Goal: Communication & Community: Answer question/provide support

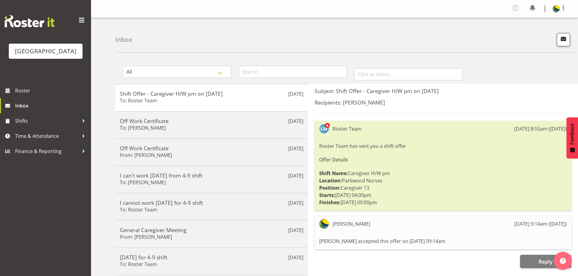
click at [564, 39] on div "Inbox" at bounding box center [345, 35] width 460 height 35
click at [561, 41] on span "button" at bounding box center [564, 39] width 8 height 8
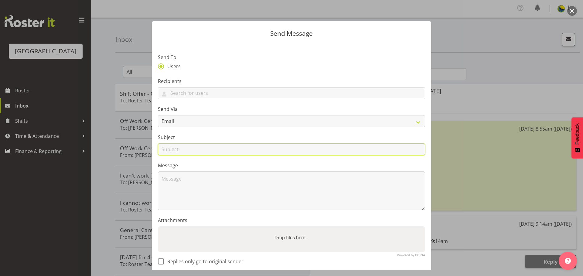
click at [205, 156] on input "text" at bounding box center [291, 150] width 267 height 12
type input "Medical Certificate"
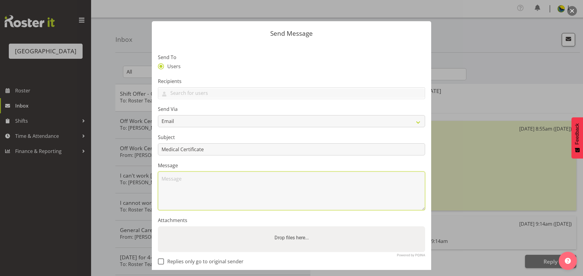
click at [178, 196] on textarea at bounding box center [291, 191] width 267 height 39
click at [200, 211] on textarea "Hi [PERSON_NAME], I am sorry that" at bounding box center [291, 191] width 267 height 39
click at [245, 194] on textarea "Hi [PERSON_NAME], I am sorry that" at bounding box center [291, 191] width 267 height 39
click at [186, 195] on textarea "Hi [PERSON_NAME], I am sorry that I can't work for few days, as I still have tr…" at bounding box center [291, 191] width 267 height 39
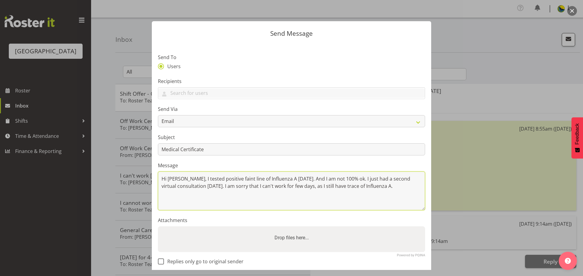
click at [201, 211] on textarea "Hi [PERSON_NAME], I tested positive faint line of Influenza A [DATE]. And I am …" at bounding box center [291, 191] width 267 height 39
click at [193, 211] on textarea "Hi [PERSON_NAME], I tested positive faint line of Influenza A [DATE]. And I am …" at bounding box center [291, 191] width 267 height 39
click at [236, 210] on textarea "Hi [PERSON_NAME], I tested positive faint line of Influenza A [DATE]. And I am …" at bounding box center [291, 191] width 267 height 39
click at [188, 195] on textarea "Hi [PERSON_NAME], I tested positive faint line of Influenza A [DATE]. And I am …" at bounding box center [291, 191] width 267 height 39
click at [390, 194] on textarea "Hi [PERSON_NAME], I was tested positive faint line of Influenza A [DATE]. And I…" at bounding box center [291, 191] width 267 height 39
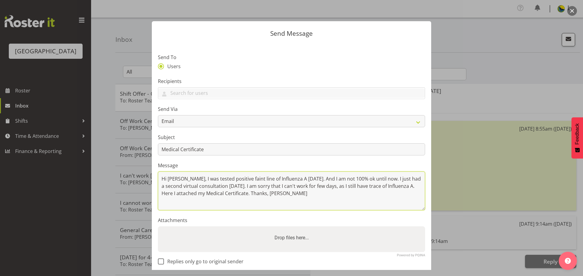
drag, startPoint x: 326, startPoint y: 211, endPoint x: 149, endPoint y: 191, distance: 177.9
click at [149, 191] on div "Send Message Send To Users Recipients [PERSON_NAME] [PERSON_NAME] [PERSON_NAME]…" at bounding box center [291, 138] width 291 height 264
type textarea "Hi [PERSON_NAME], I was tested positive faint line of Influenza A [DATE]. And I…"
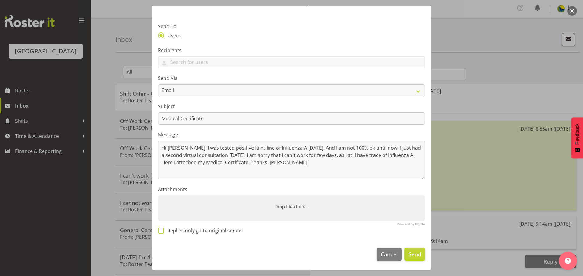
click at [161, 228] on span at bounding box center [161, 231] width 6 height 6
click at [161, 229] on input "Replies only go to original sender" at bounding box center [160, 231] width 4 height 4
checkbox input "true"
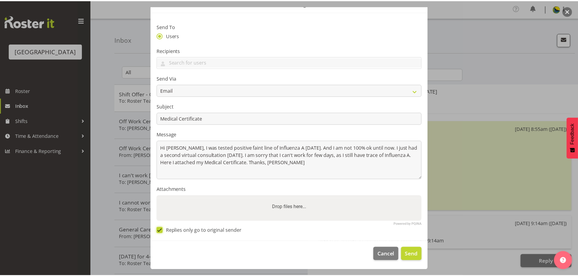
scroll to position [0, 0]
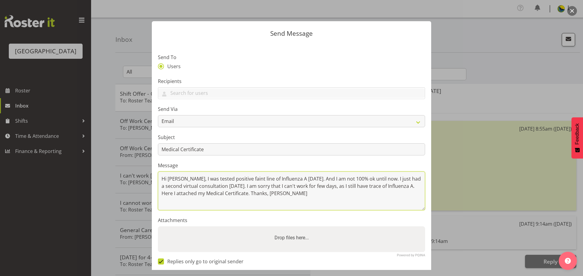
click at [186, 195] on textarea "Hi [PERSON_NAME], I was tested positive faint line of Influenza A [DATE]. And I…" at bounding box center [291, 191] width 267 height 39
type textarea "Hi [PERSON_NAME], my husband caught Flu A a week or so ago and [DATE] I was tes…"
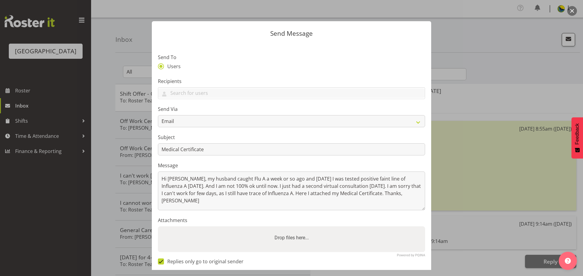
click at [461, 241] on div at bounding box center [291, 138] width 583 height 276
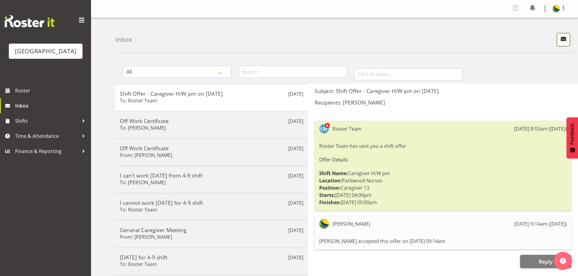
click at [560, 42] on span "button" at bounding box center [564, 39] width 8 height 8
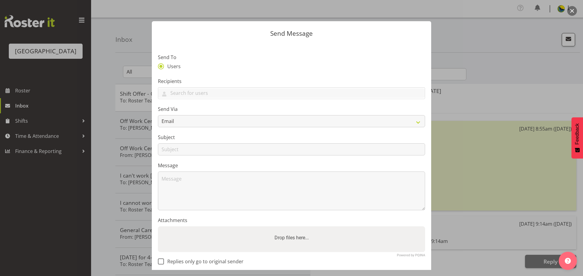
click at [108, 27] on div at bounding box center [291, 138] width 583 height 276
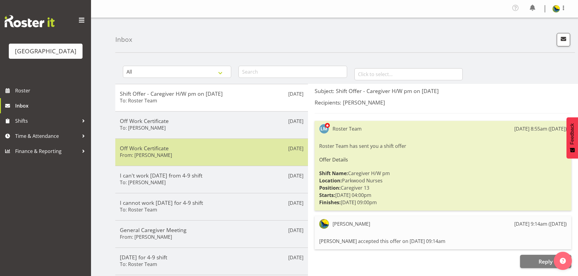
click at [253, 160] on div "Off Work Certificate From: Maria Ramsbottom" at bounding box center [212, 152] width 184 height 15
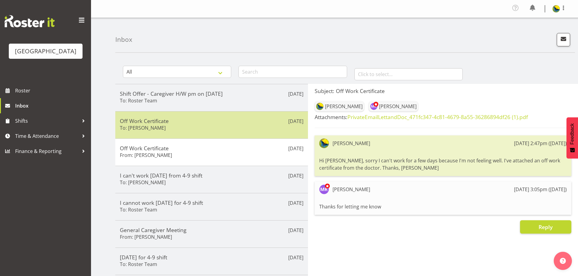
click at [217, 124] on h5 "Off Work Certificate" at bounding box center [212, 121] width 184 height 7
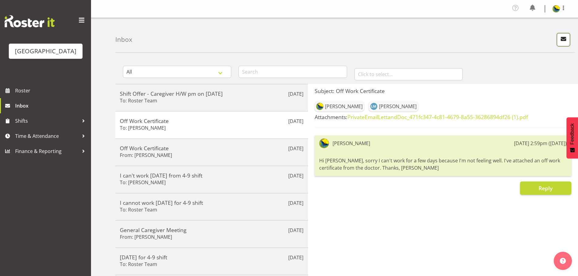
click at [560, 41] on span "button" at bounding box center [564, 39] width 8 height 8
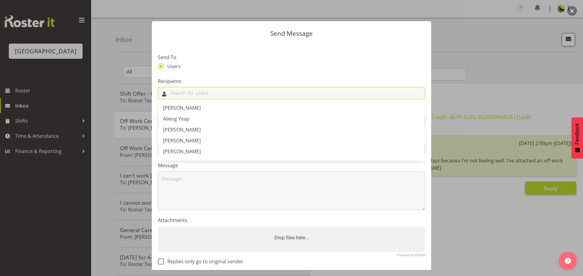
click at [211, 98] on input "text" at bounding box center [291, 93] width 266 height 9
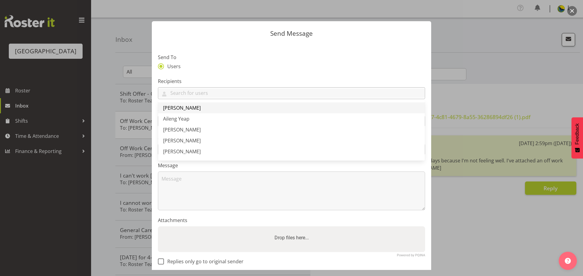
click at [230, 113] on link "[PERSON_NAME]" at bounding box center [291, 108] width 266 height 11
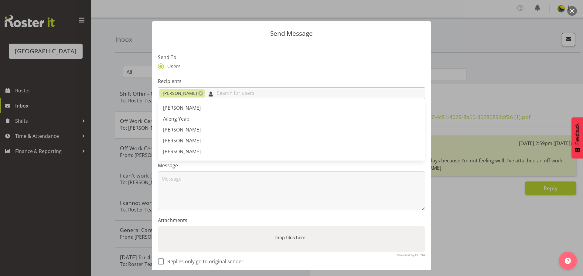
click at [242, 98] on input "text" at bounding box center [315, 93] width 220 height 9
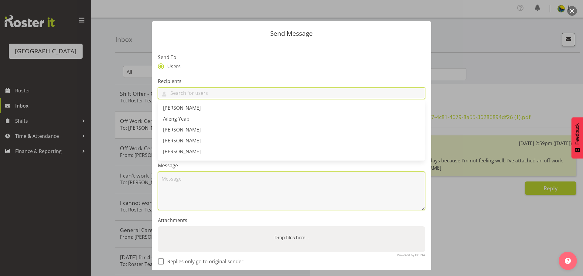
click at [215, 194] on textarea at bounding box center [291, 191] width 267 height 39
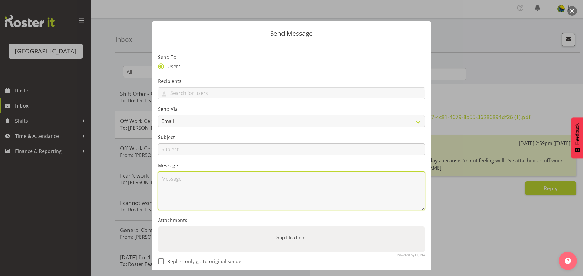
click at [213, 197] on textarea at bounding box center [291, 191] width 267 height 39
paste textarea "Hi Maria, my husband had a cough during the week starting 18-Aug but by Fri 22-…"
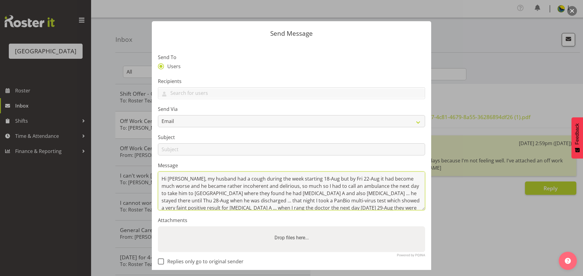
scroll to position [50, 0]
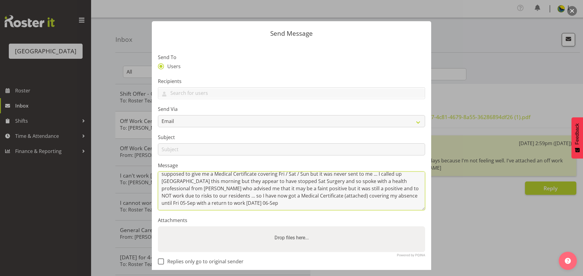
drag, startPoint x: 415, startPoint y: 229, endPoint x: 419, endPoint y: 239, distance: 10.4
click at [419, 239] on section "Send To Users Recipients Abigail Savage Aileng Yeap Alem Abreha Alex Green Alex…" at bounding box center [291, 158] width 279 height 230
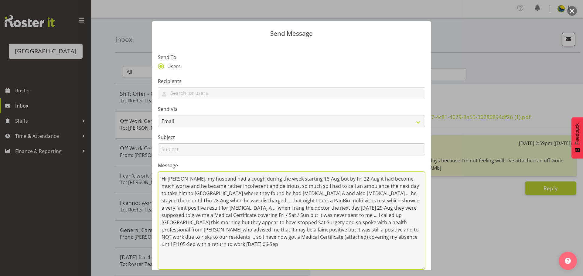
scroll to position [0, 0]
drag, startPoint x: 419, startPoint y: 229, endPoint x: 416, endPoint y: 288, distance: 58.6
click at [416, 276] on html "Parkwood Retirement Village Roster Inbox Shifts Time & Attendance Finance & Rep…" at bounding box center [291, 138] width 583 height 276
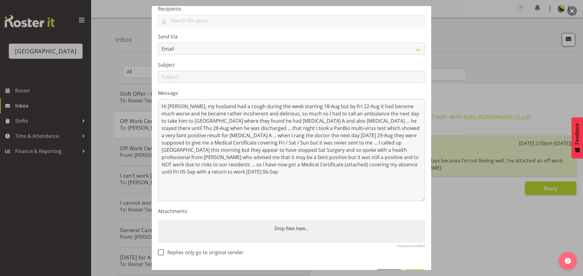
scroll to position [77, 0]
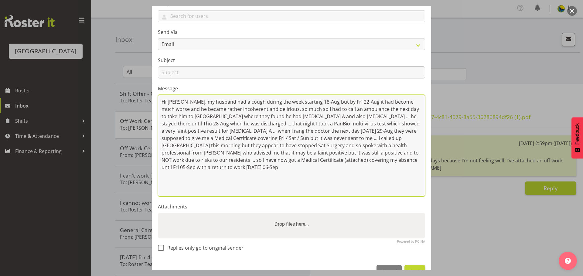
click at [179, 197] on textarea "Hi Maria, my husband had a cough during the week starting 18-Aug but by Fri 22-…" at bounding box center [291, 146] width 267 height 102
click at [183, 116] on textarea "Hi Maria, my husband had a cough during the week starting 18-Aug but by Fri 22-…" at bounding box center [291, 146] width 267 height 102
type textarea "Hi, my husband had a cough during the week starting 18-Aug but by Fri 22-Aug it…"
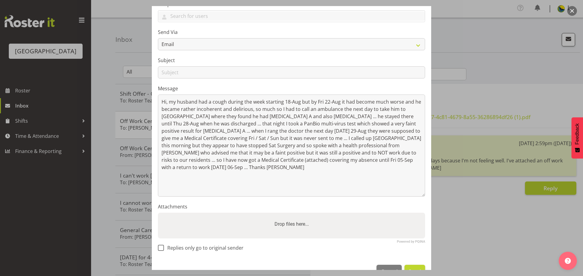
click at [288, 231] on label "Drop files here..." at bounding box center [291, 224] width 39 height 12
click at [288, 215] on input "Drop files here..." at bounding box center [291, 214] width 267 height 2
type input "C:\fakepath\Gemma Hall - Medical Certificate - 2025-08-29.pdf"
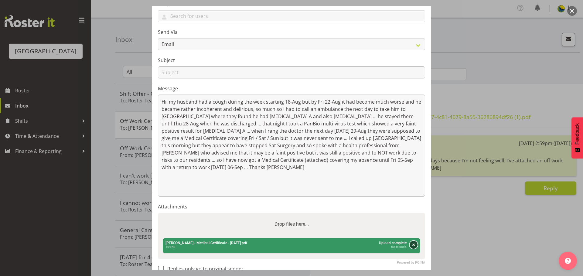
click at [409, 249] on button "Remove" at bounding box center [413, 245] width 8 height 8
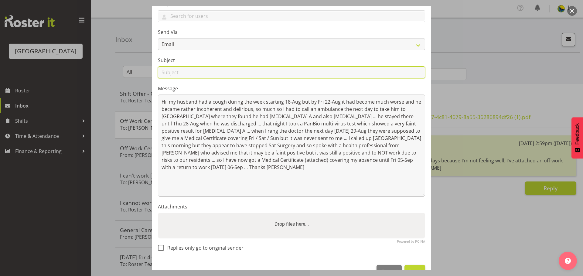
click at [194, 79] on input "text" at bounding box center [291, 72] width 267 height 12
click at [298, 79] on input "Gemma Hall - Medical Certificate 30-Aug to 05" at bounding box center [291, 72] width 267 height 12
type input "Gemma Hall - Medical Certificate Sat 30-Aug to Fri 05-Sep inclusive"
click at [279, 231] on label "Drop files here..." at bounding box center [291, 224] width 39 height 12
click at [279, 215] on input "Drop files here..." at bounding box center [291, 214] width 267 height 2
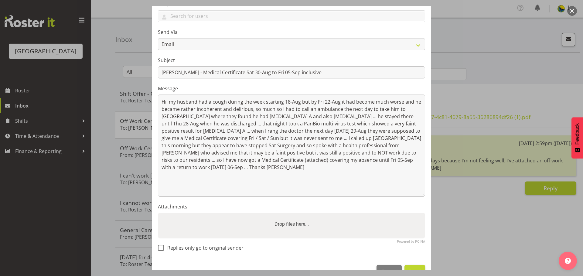
type input "C:\fakepath\Gemma Hall - Medical Certificate - 2025-08-30.pdf"
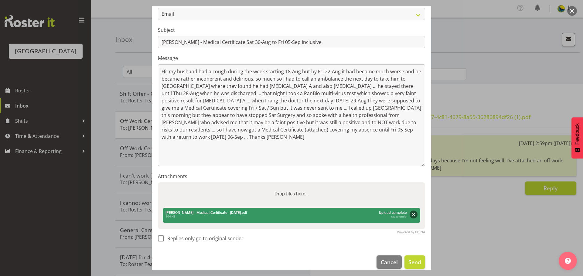
scroll to position [135, 0]
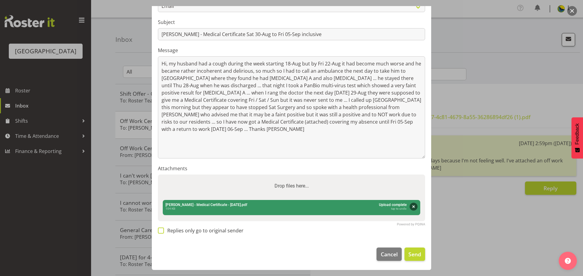
click at [163, 229] on span at bounding box center [161, 231] width 6 height 6
click at [162, 229] on input "Replies only go to original sender" at bounding box center [160, 231] width 4 height 4
checkbox input "true"
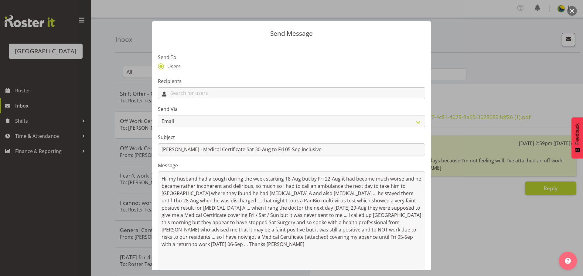
click at [220, 98] on input "text" at bounding box center [291, 93] width 266 height 9
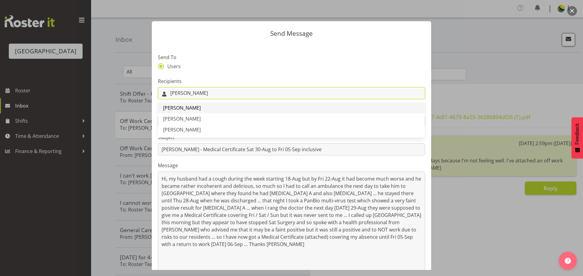
type input "maria"
click at [214, 113] on link "[PERSON_NAME]" at bounding box center [291, 108] width 266 height 11
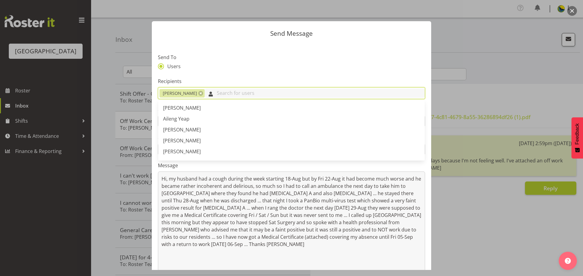
click at [229, 98] on input "text" at bounding box center [315, 93] width 220 height 9
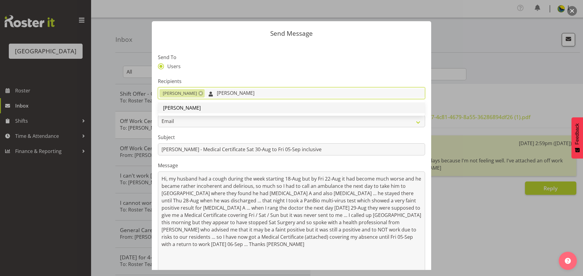
type input "lesle"
click at [194, 111] on span "[PERSON_NAME]" at bounding box center [182, 108] width 38 height 7
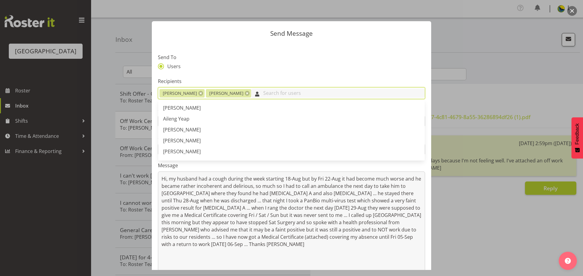
click at [276, 98] on input "text" at bounding box center [338, 93] width 174 height 9
type input "r"
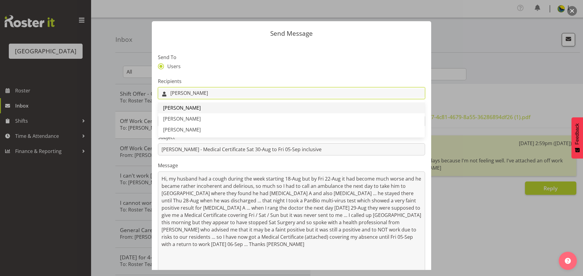
type input "maria"
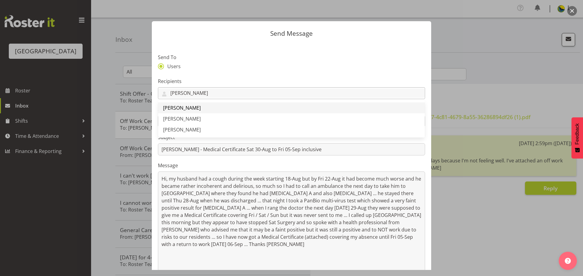
click at [232, 113] on link "[PERSON_NAME]" at bounding box center [291, 108] width 266 height 11
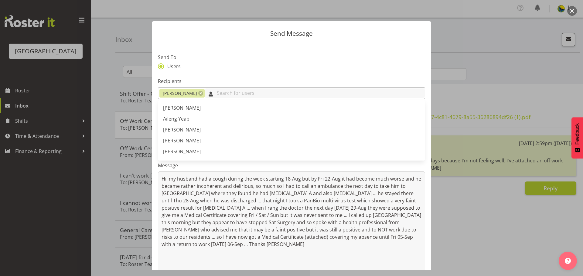
click at [241, 98] on input "text" at bounding box center [315, 93] width 220 height 9
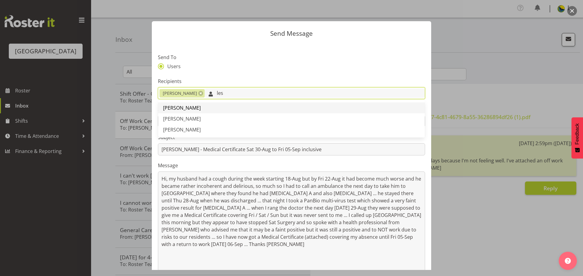
type input "les"
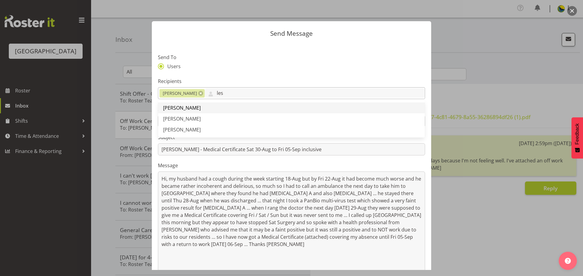
click at [207, 113] on link "[PERSON_NAME]" at bounding box center [291, 108] width 266 height 11
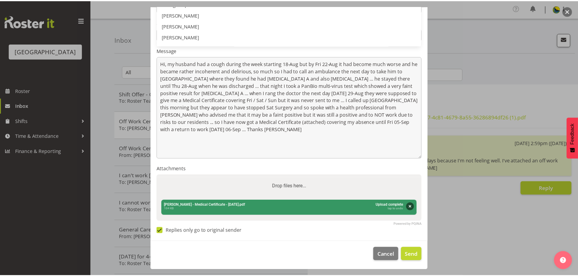
scroll to position [135, 0]
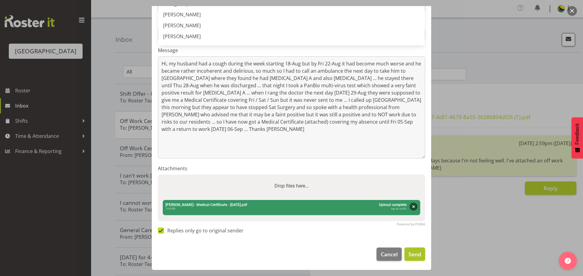
click at [408, 251] on span "Send" at bounding box center [414, 255] width 13 height 8
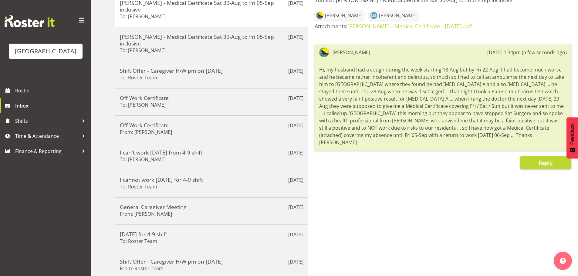
scroll to position [0, 0]
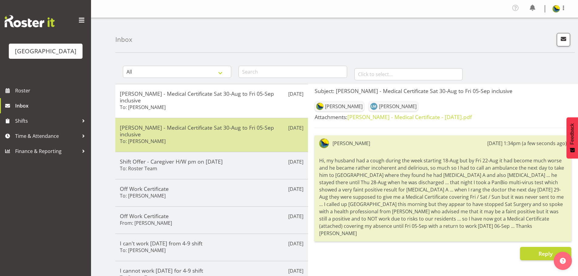
click at [239, 138] on h5 "Gemma Hall - Medical Certificate Sat 30-Aug to Fri 05-Sep inclusive" at bounding box center [212, 130] width 184 height 13
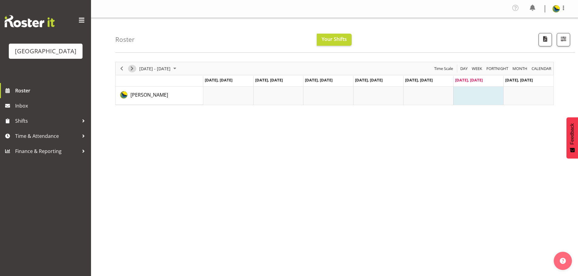
click at [132, 72] on span "Next" at bounding box center [131, 69] width 7 height 8
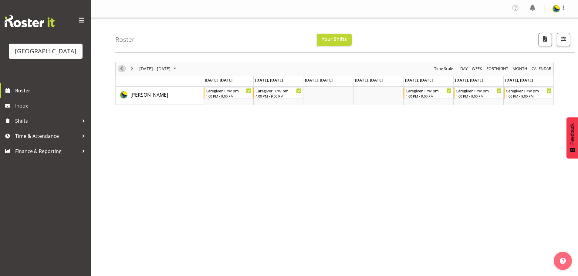
click at [123, 70] on span "Previous" at bounding box center [121, 69] width 7 height 8
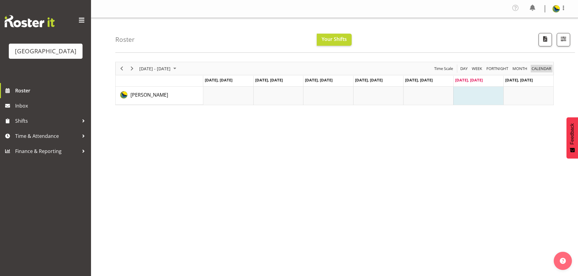
click at [545, 73] on span "calendar" at bounding box center [541, 69] width 21 height 8
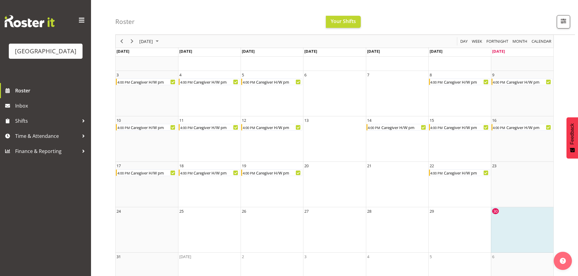
scroll to position [90, 0]
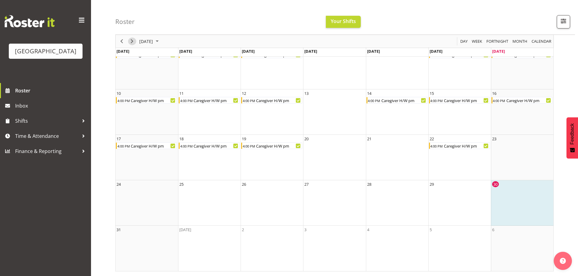
click at [134, 42] on span "Next" at bounding box center [131, 42] width 7 height 8
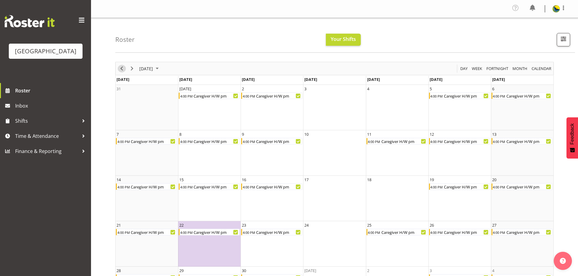
click at [123, 72] on span "Previous" at bounding box center [121, 69] width 7 height 8
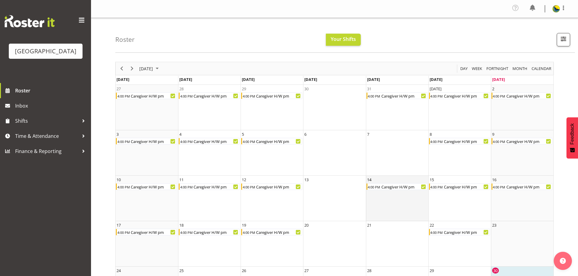
scroll to position [90, 0]
